Goal: Find specific page/section: Find specific page/section

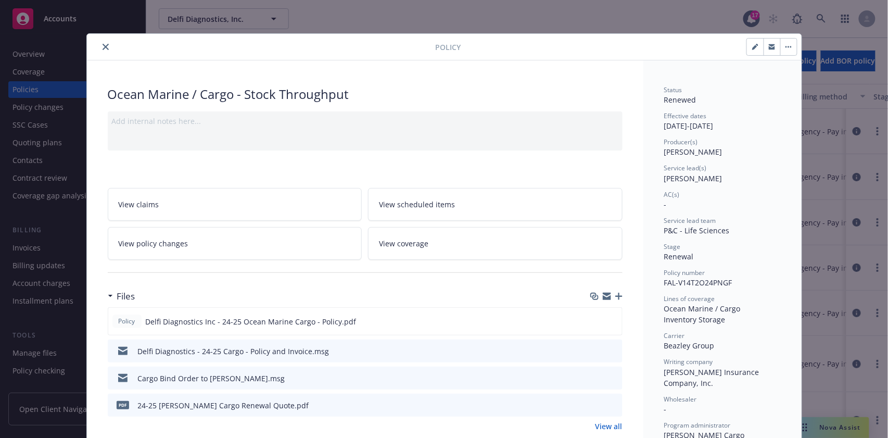
scroll to position [31, 0]
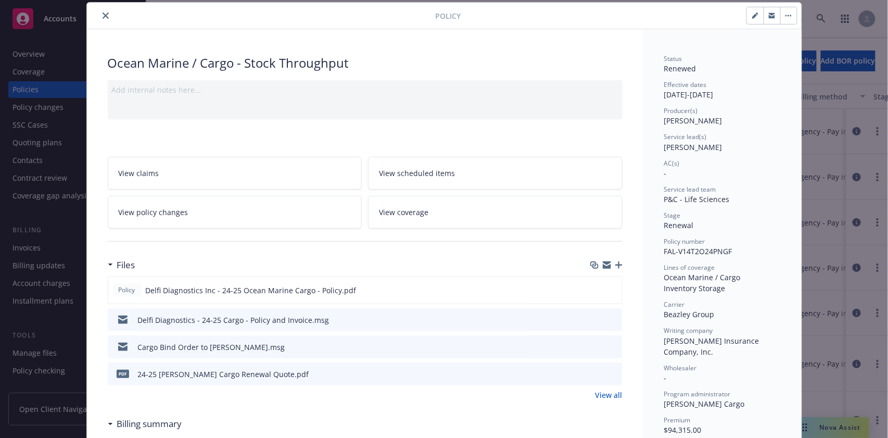
click at [561, 13] on div at bounding box center [629, 16] width 336 height 18
